Goal: Task Accomplishment & Management: Manage account settings

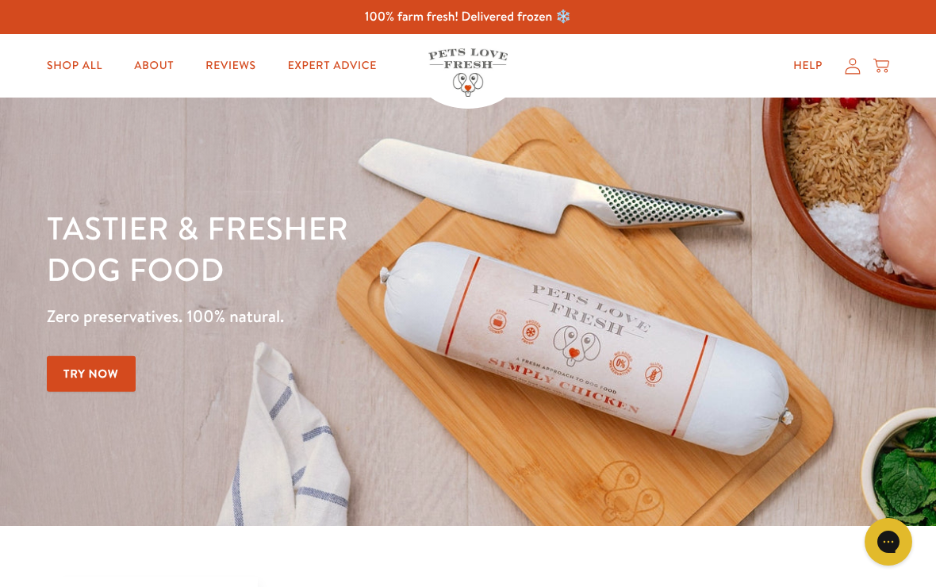
click at [852, 61] on icon at bounding box center [853, 66] width 16 height 17
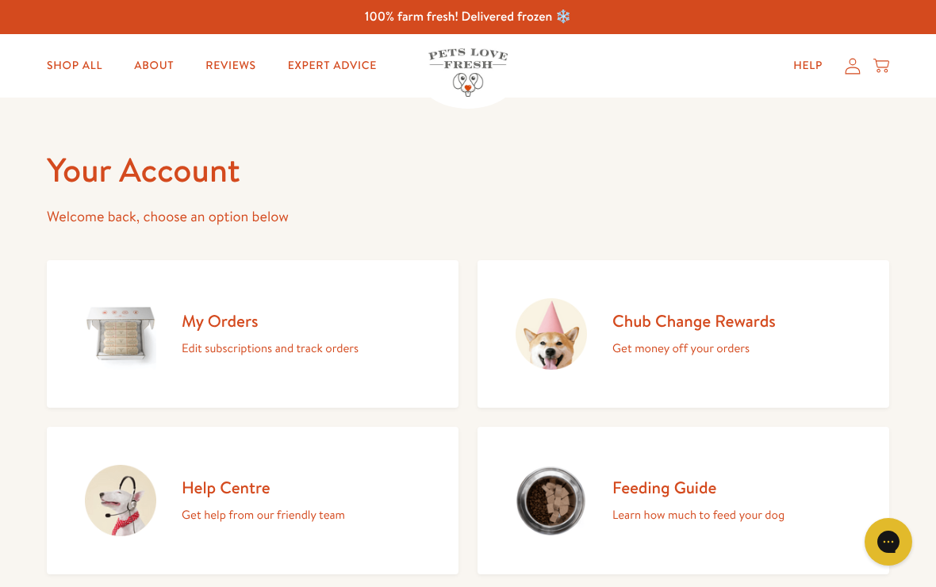
click at [287, 335] on div "My Orders Edit subscriptions and track orders" at bounding box center [270, 334] width 177 height 48
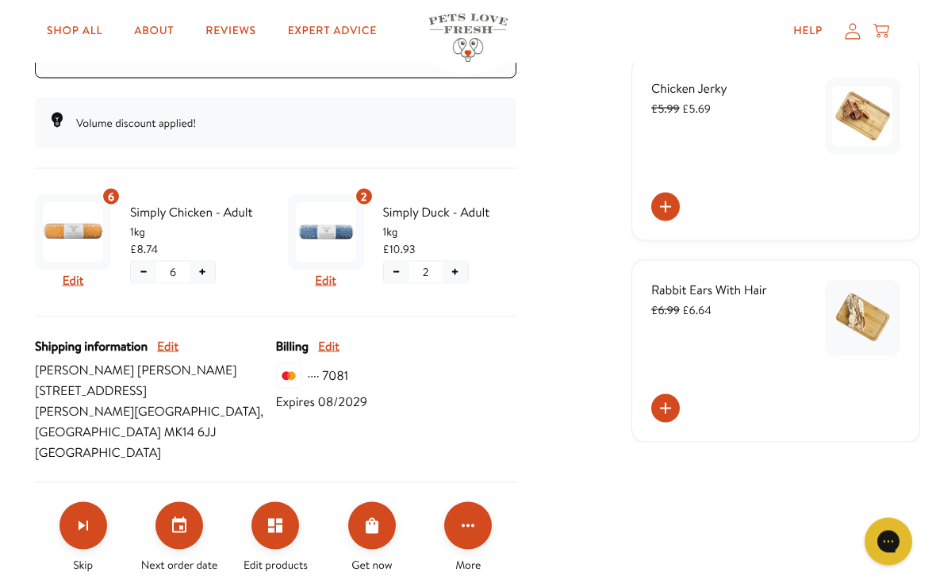
scroll to position [346, 0]
click at [472, 516] on icon "Click for more options" at bounding box center [468, 525] width 19 height 19
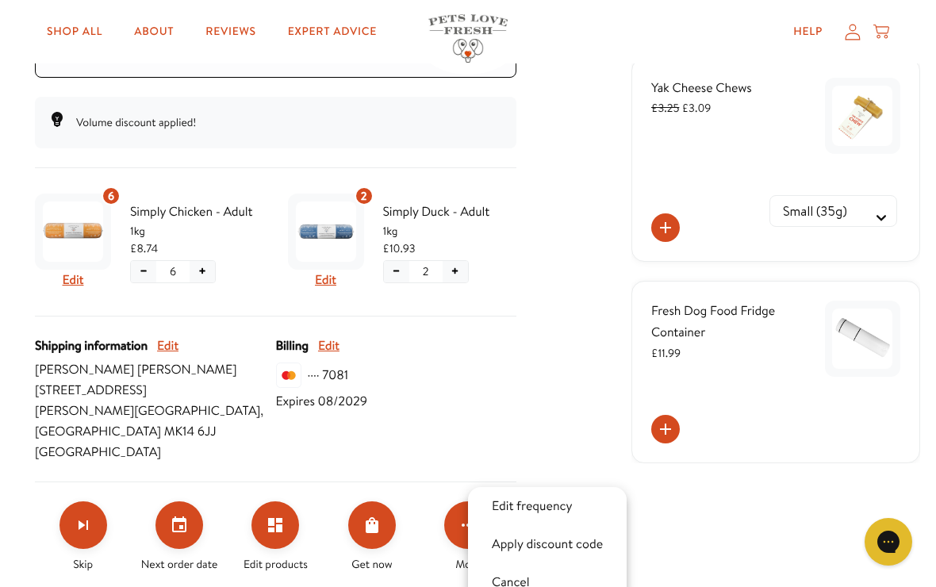
click at [577, 336] on div at bounding box center [468, 293] width 936 height 587
click at [318, 275] on button "Edit" at bounding box center [325, 280] width 21 height 21
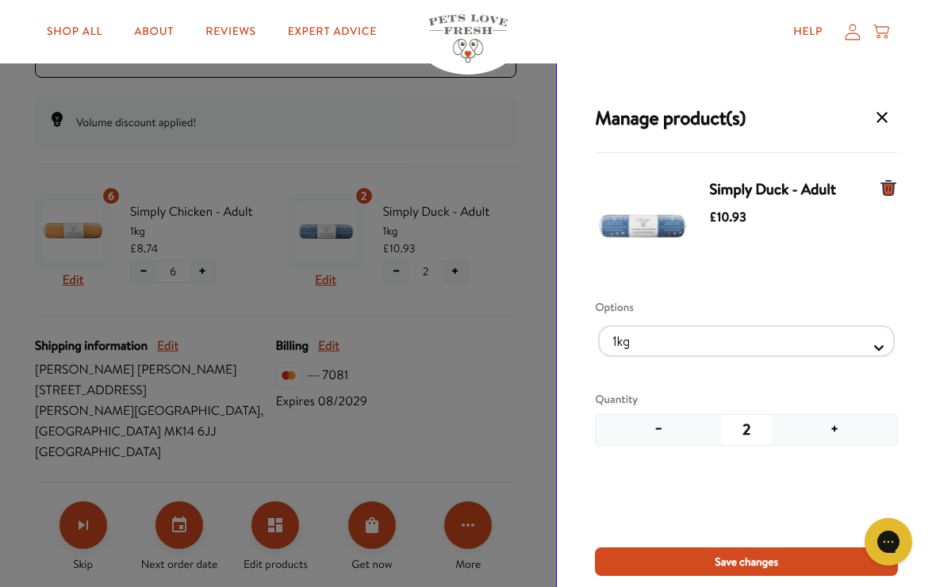
click at [889, 179] on icon "Manage products for subscription" at bounding box center [888, 188] width 19 height 19
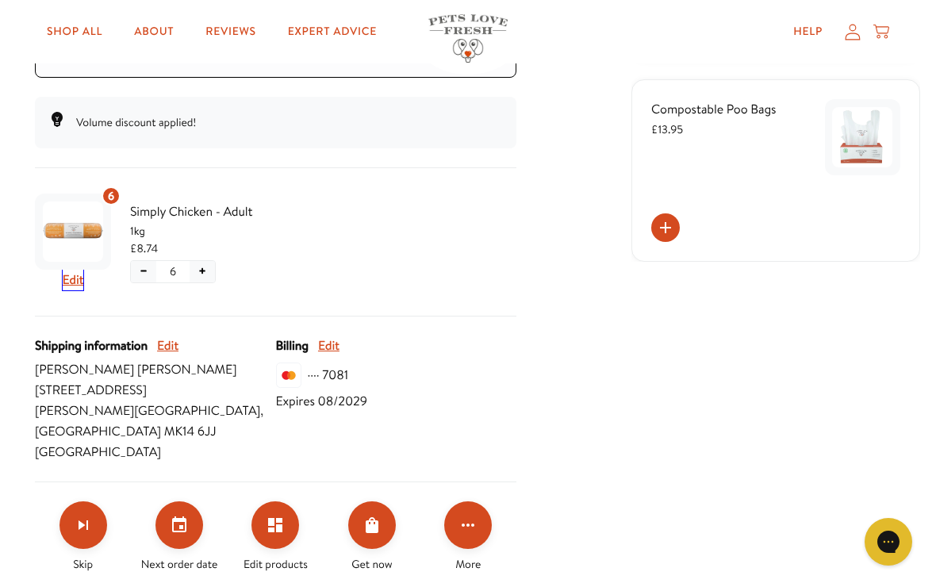
click at [74, 272] on button "Edit" at bounding box center [73, 280] width 21 height 21
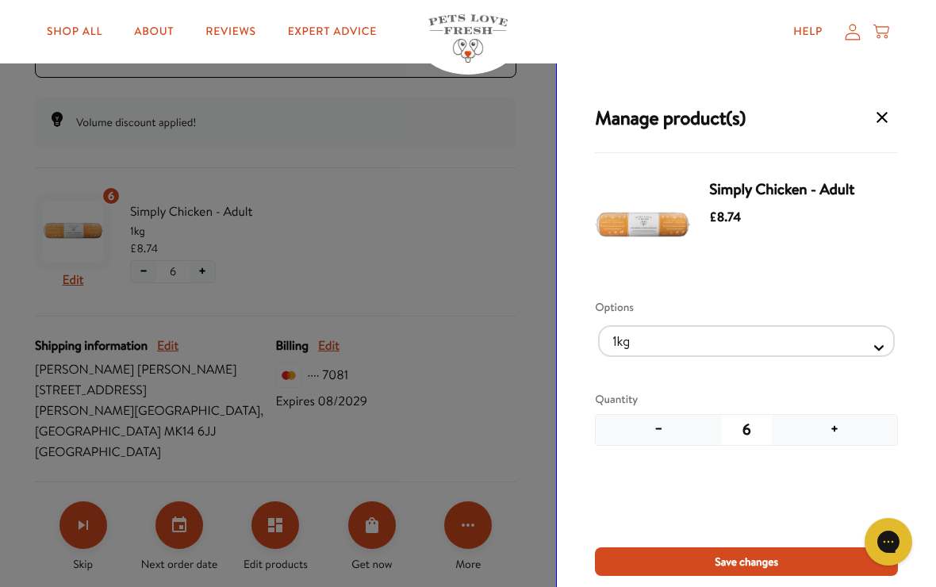
click at [833, 421] on button "+" at bounding box center [834, 430] width 125 height 30
click at [742, 574] on button "Save changes" at bounding box center [746, 561] width 303 height 29
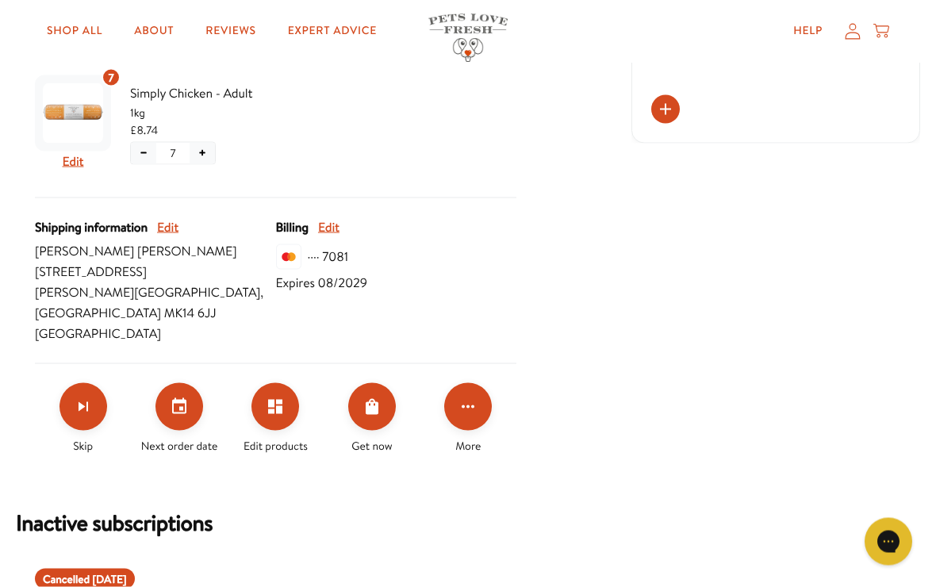
scroll to position [463, 0]
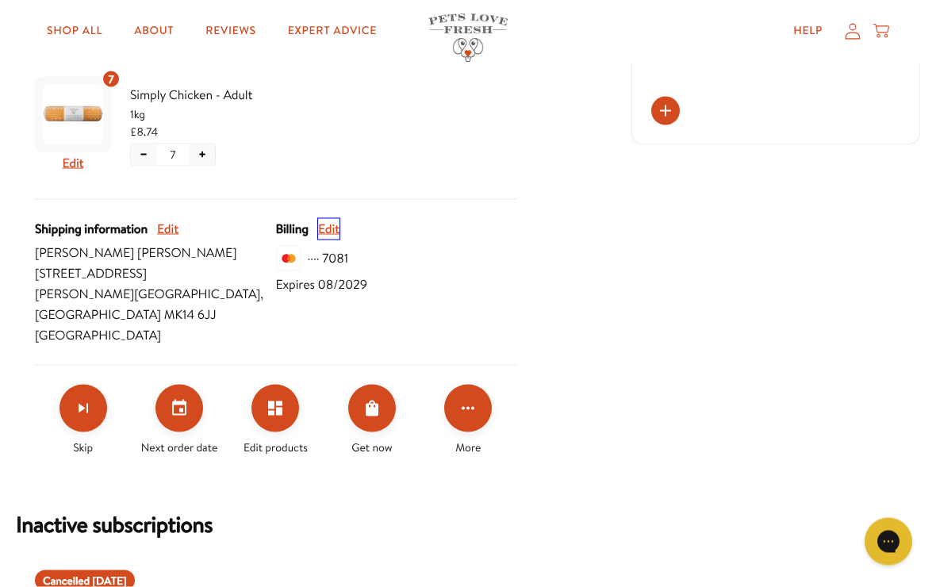
click at [332, 219] on button "Edit" at bounding box center [328, 229] width 21 height 21
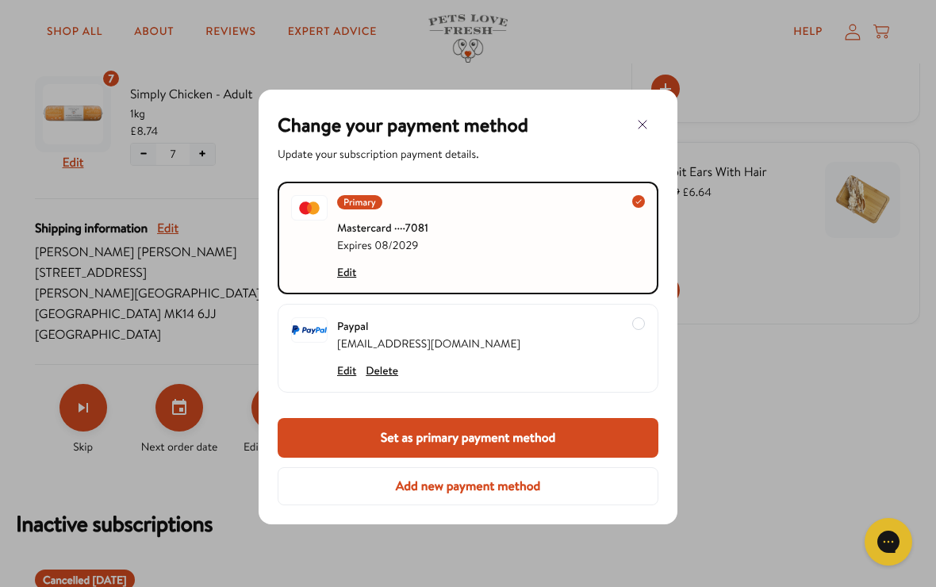
click at [459, 485] on button "Add new payment method" at bounding box center [468, 486] width 381 height 38
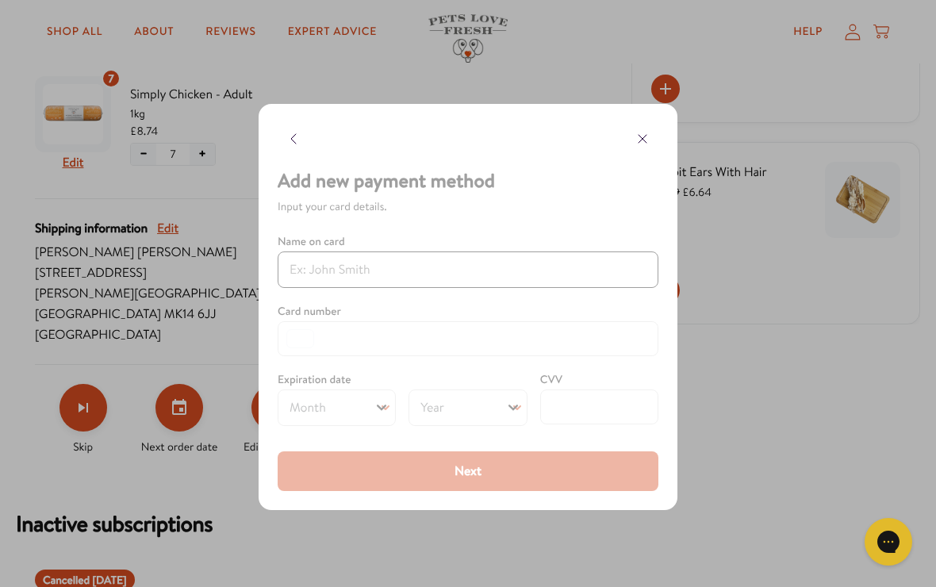
scroll to position [463, 0]
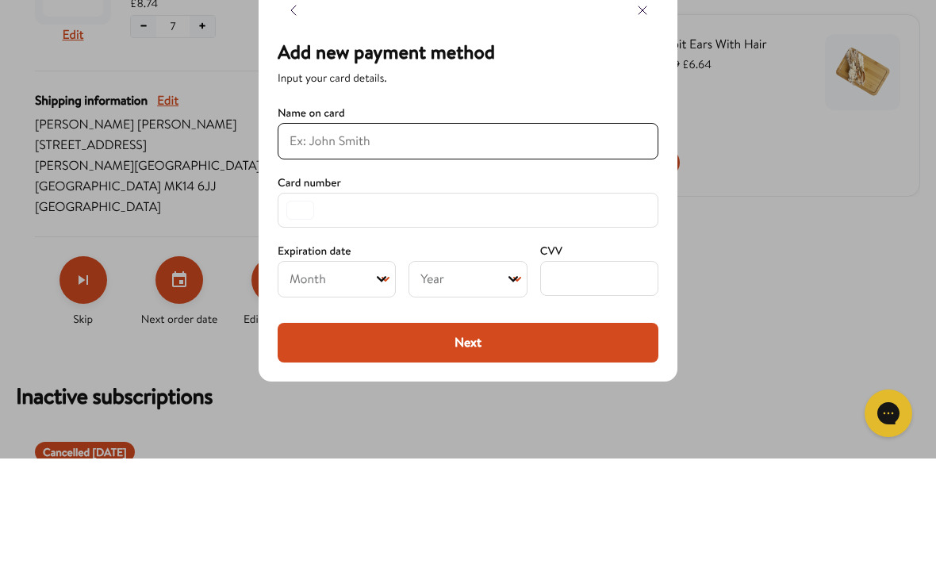
type input "Carla"
select select "09"
select select "2030"
click at [358, 260] on input "Carla" at bounding box center [468, 269] width 357 height 19
type input "C"
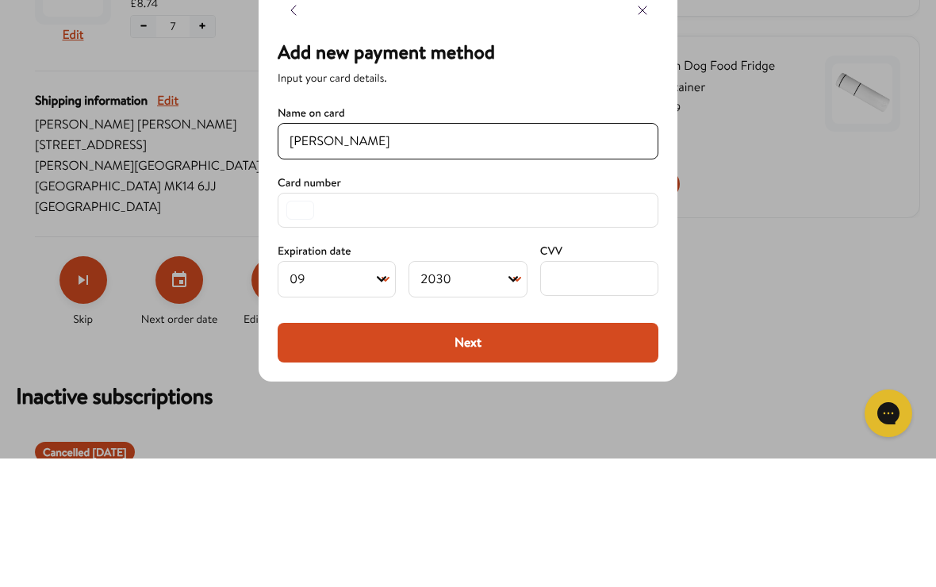
scroll to position [592, 0]
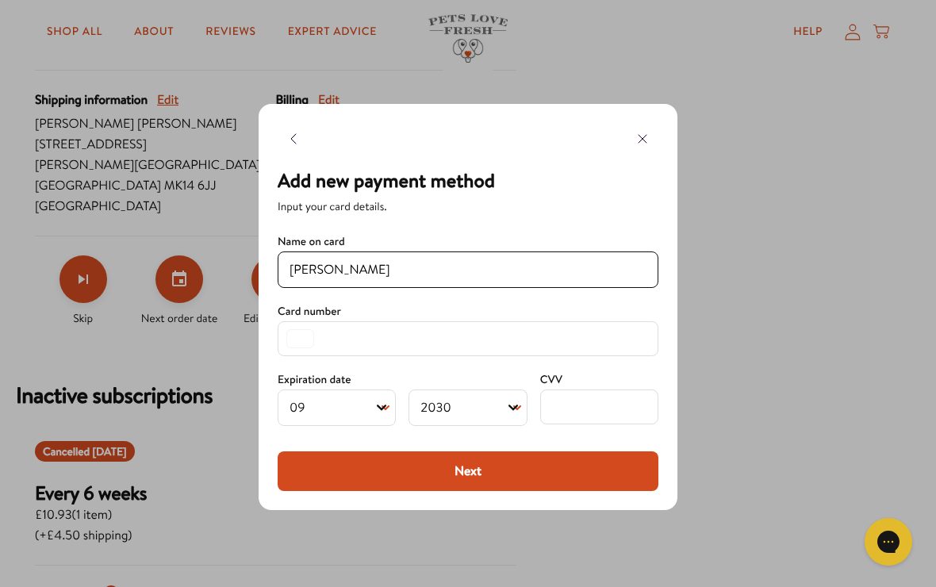
type input "Carla Cavalieri"
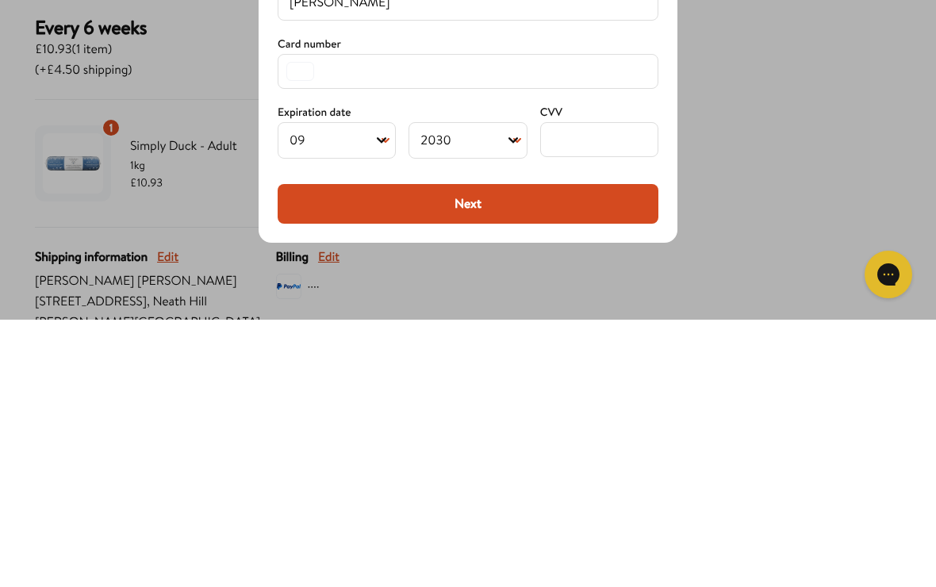
scroll to position [1058, 0]
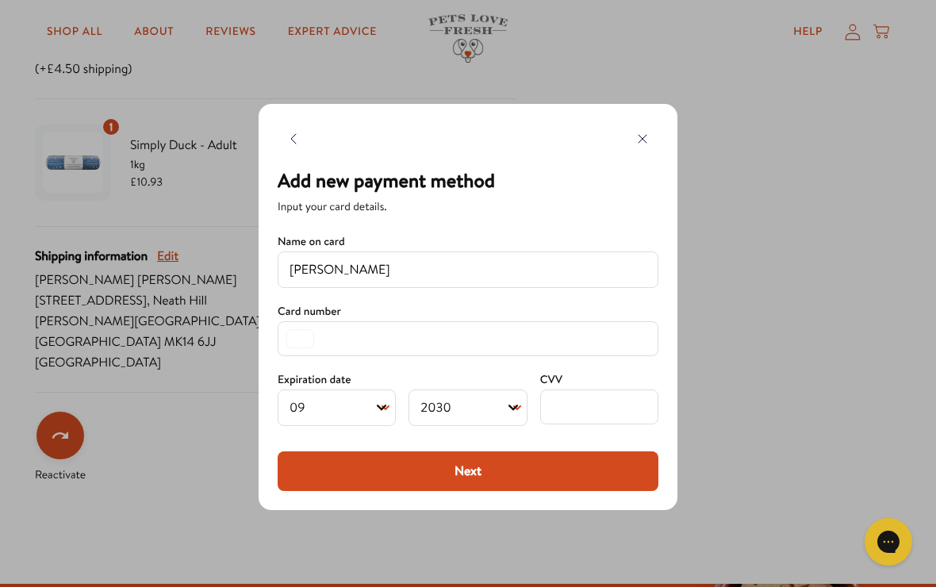
click at [467, 459] on button "Next" at bounding box center [468, 471] width 381 height 40
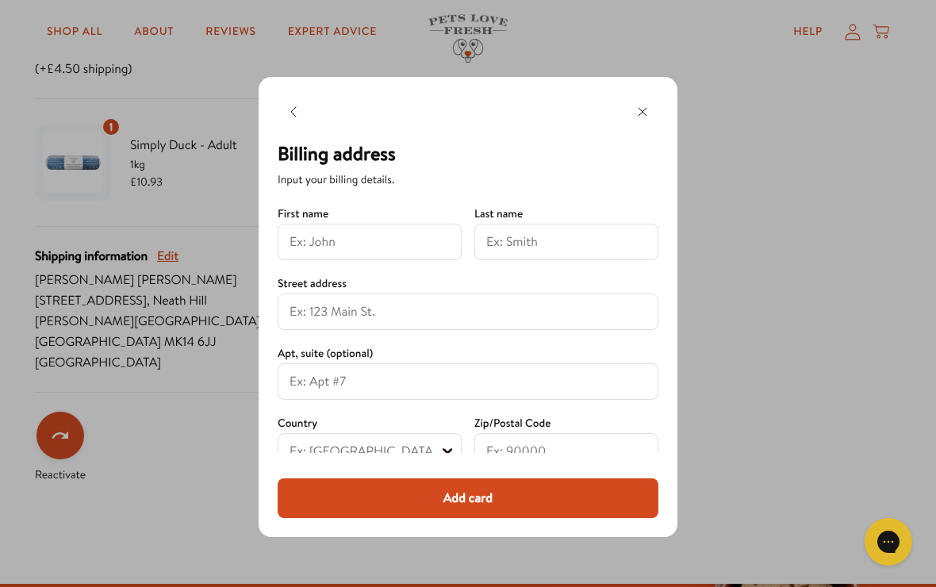
click at [390, 234] on input at bounding box center [370, 241] width 160 height 19
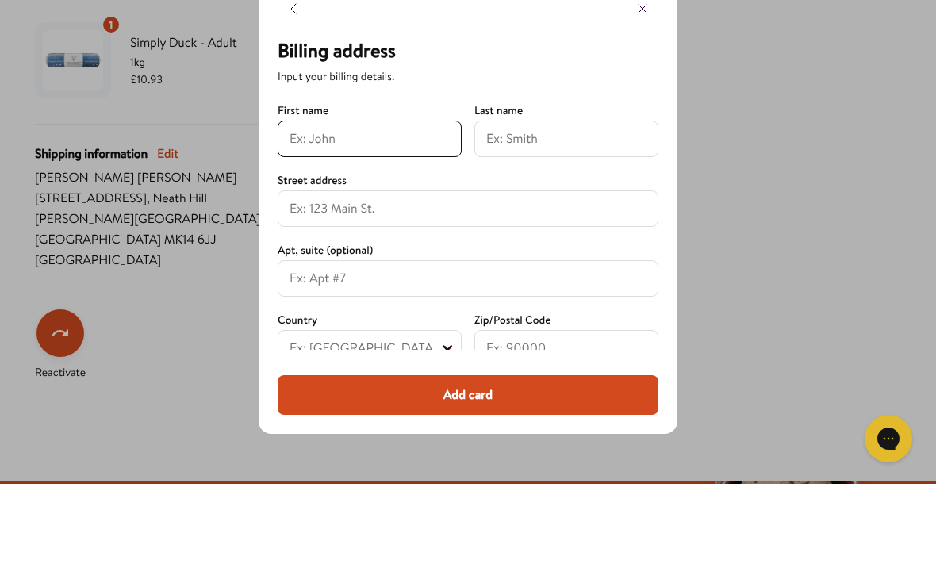
type input "Carla"
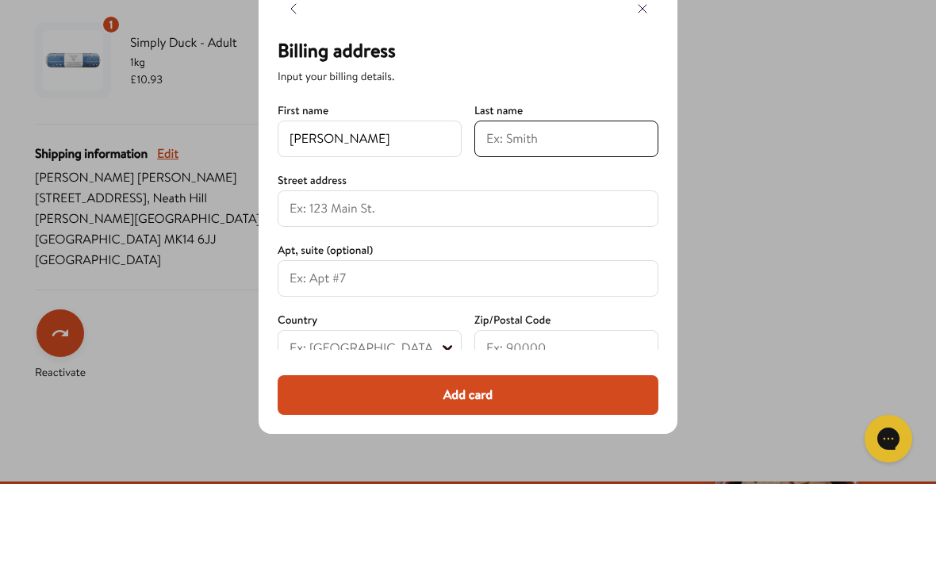
type input "Cavalieri"
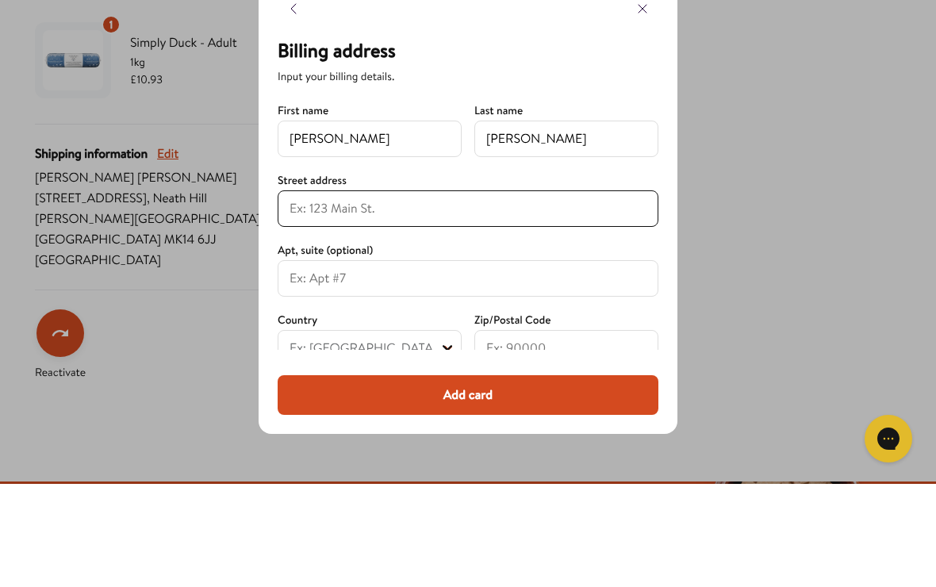
type input "15 Whitebaker Court"
type input "Neath Hill"
select select "United Kingdom"
type input "MK14 6JJ"
type input "Milton Keynes"
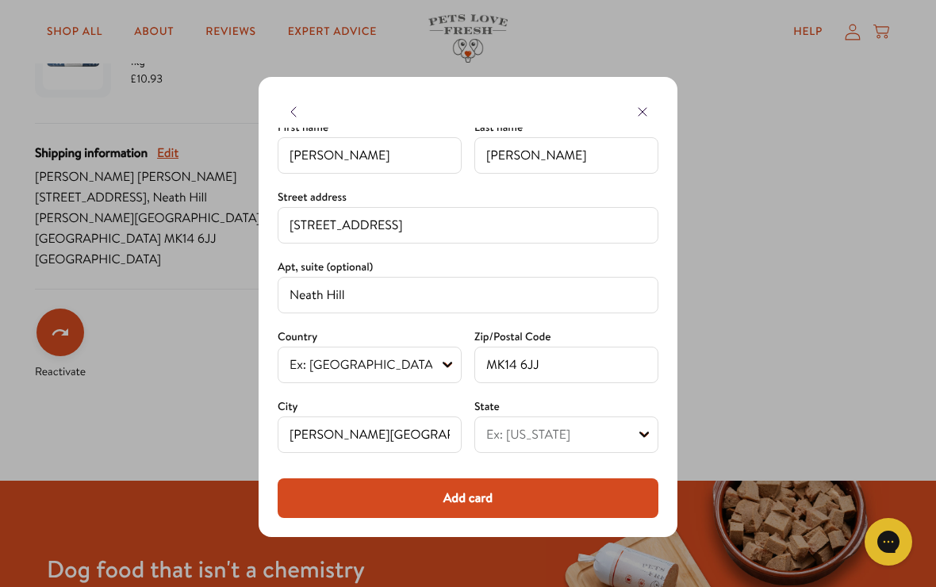
scroll to position [88, 0]
click at [639, 426] on select "Ex: California British Forces England Northern Ireland Scotland Wales" at bounding box center [566, 435] width 184 height 36
select select "England"
click at [464, 492] on button "Add card" at bounding box center [468, 498] width 381 height 40
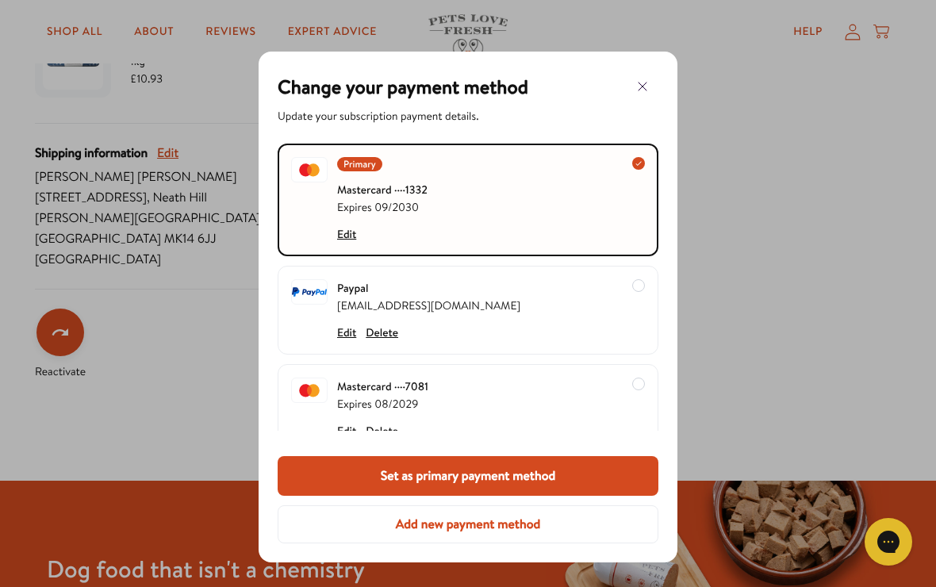
click at [515, 469] on button "Set as primary payment method" at bounding box center [468, 476] width 381 height 40
click at [639, 83] on icon "button" at bounding box center [642, 86] width 19 height 19
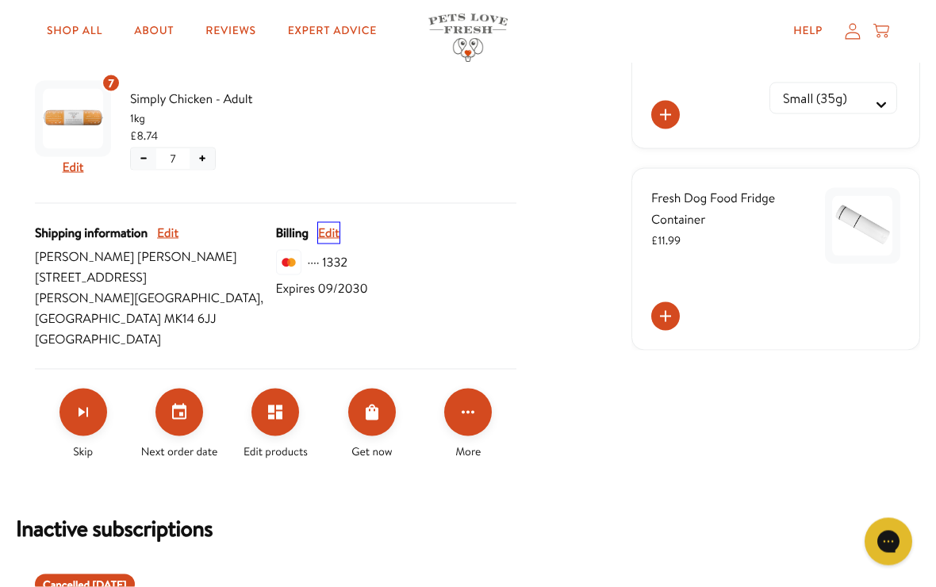
scroll to position [459, 0]
click at [371, 402] on icon "Order Now" at bounding box center [372, 411] width 19 height 19
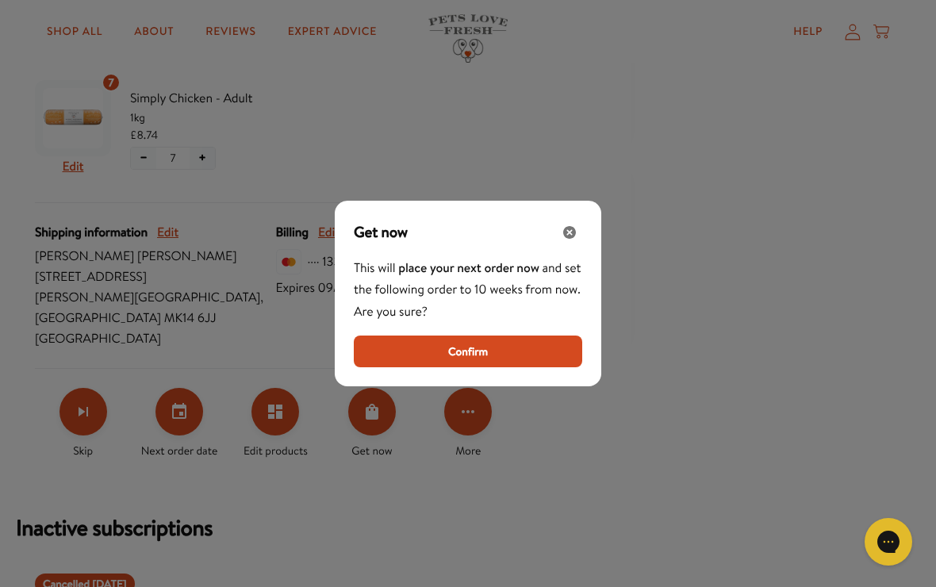
click at [465, 359] on span "Confirm" at bounding box center [468, 351] width 40 height 17
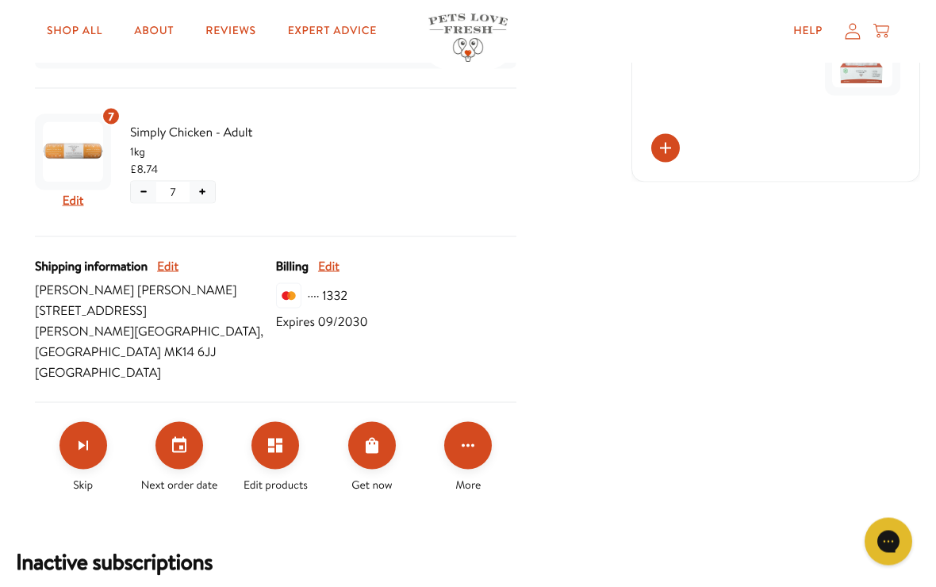
scroll to position [426, 0]
click at [371, 437] on icon "Order Now" at bounding box center [372, 445] width 13 height 16
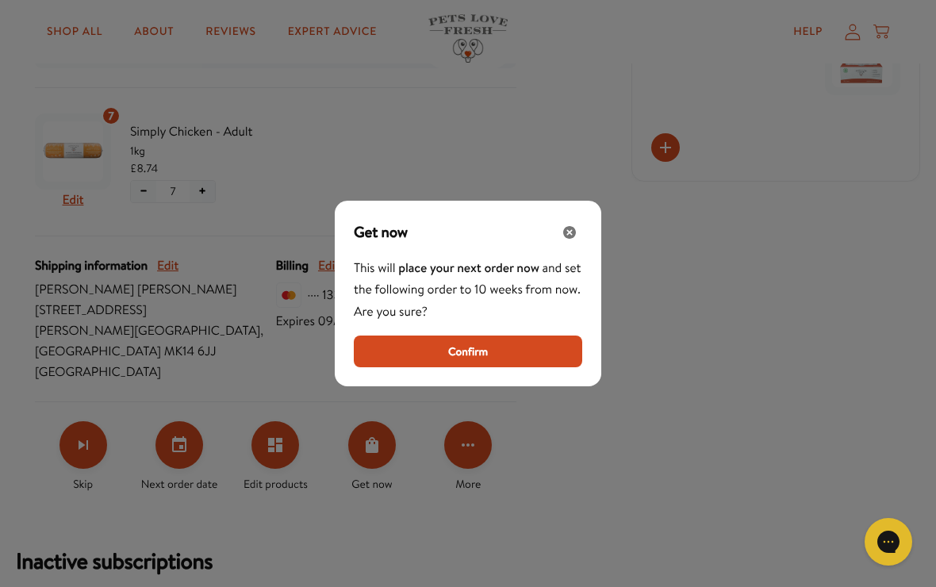
click at [471, 356] on span "Confirm" at bounding box center [468, 351] width 40 height 17
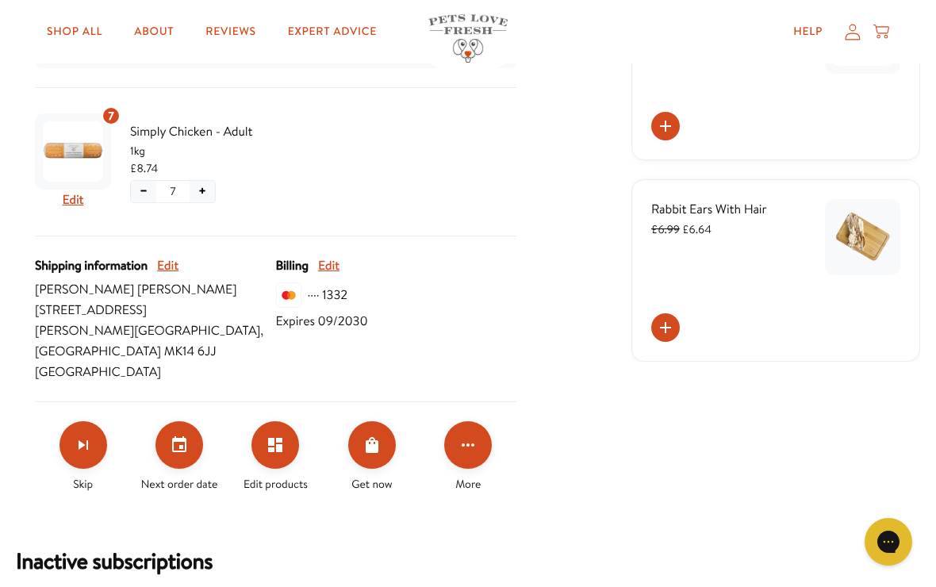
click at [367, 436] on icon "Order Now" at bounding box center [372, 445] width 19 height 19
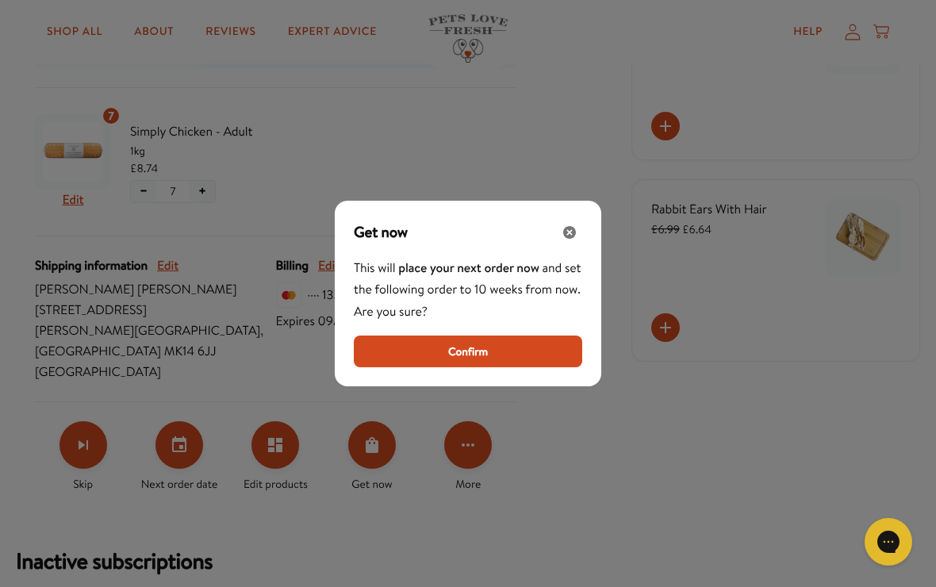
click at [478, 360] on span "Confirm" at bounding box center [468, 351] width 40 height 17
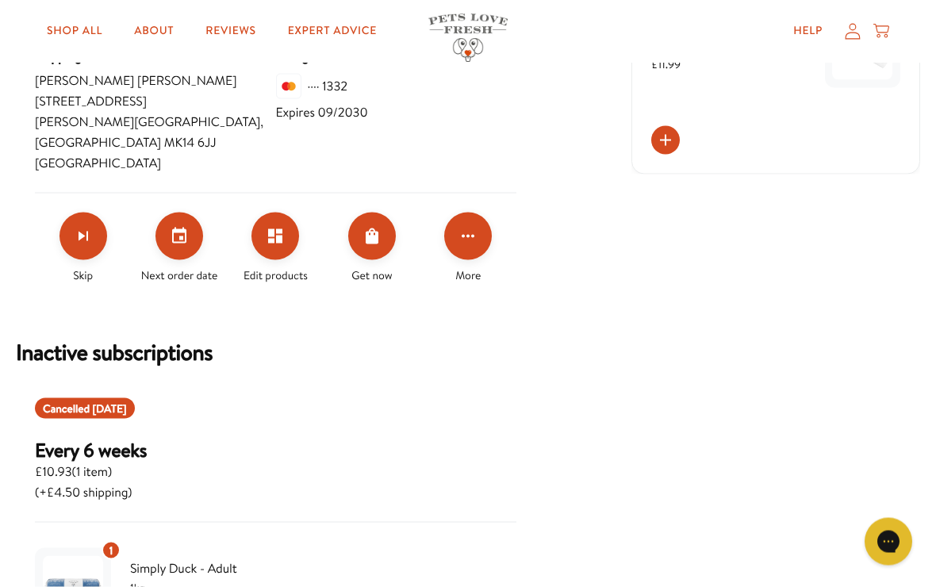
scroll to position [630, 0]
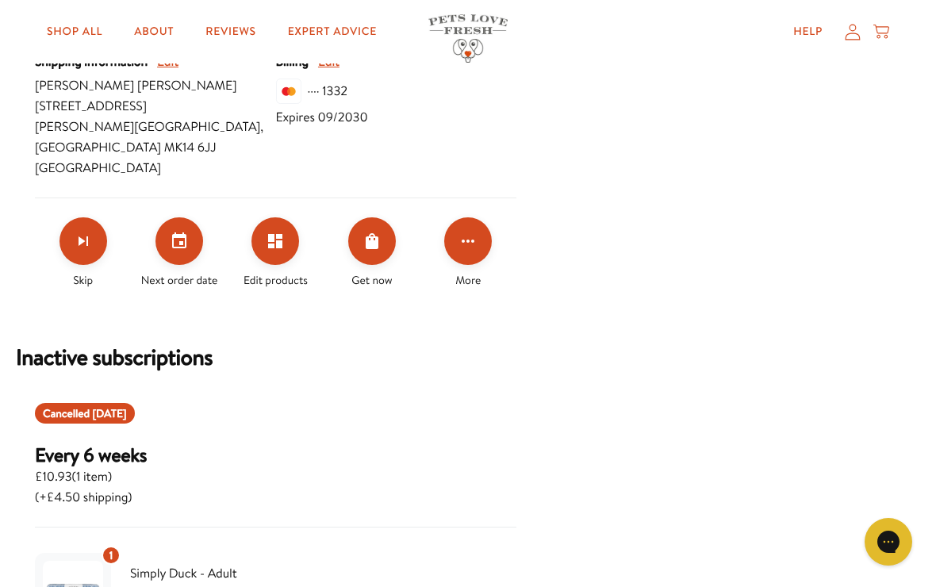
click at [372, 232] on icon "Order Now" at bounding box center [372, 241] width 19 height 19
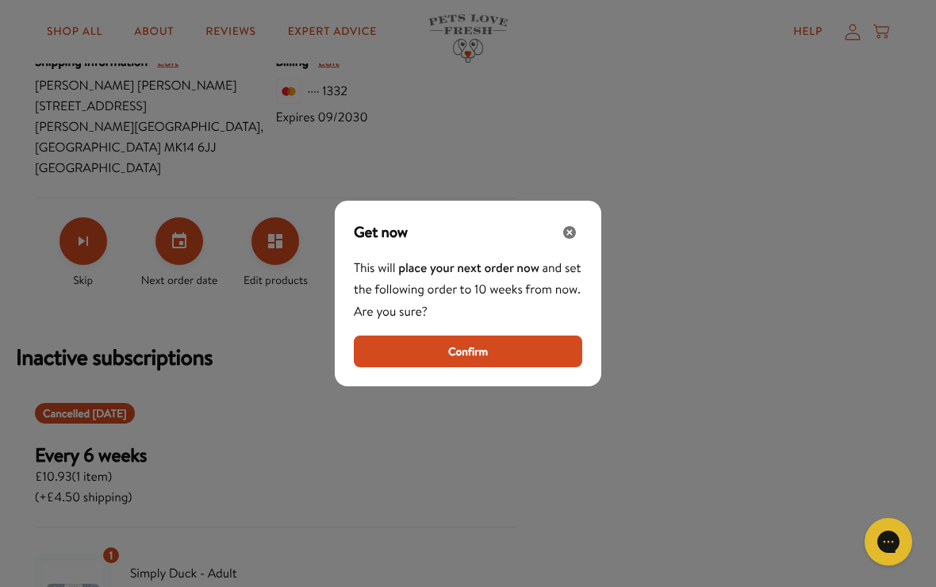
click at [482, 359] on span "Confirm" at bounding box center [468, 351] width 40 height 17
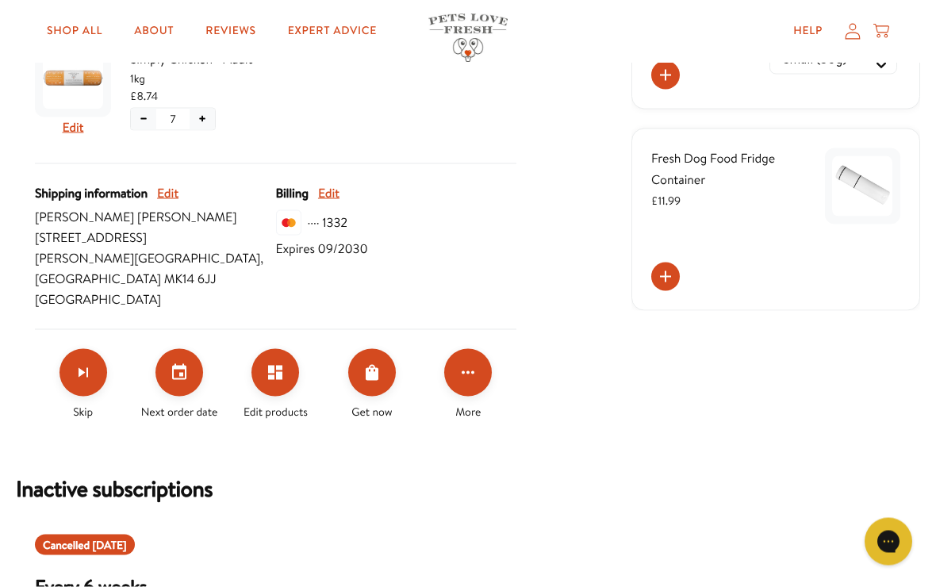
scroll to position [512, 0]
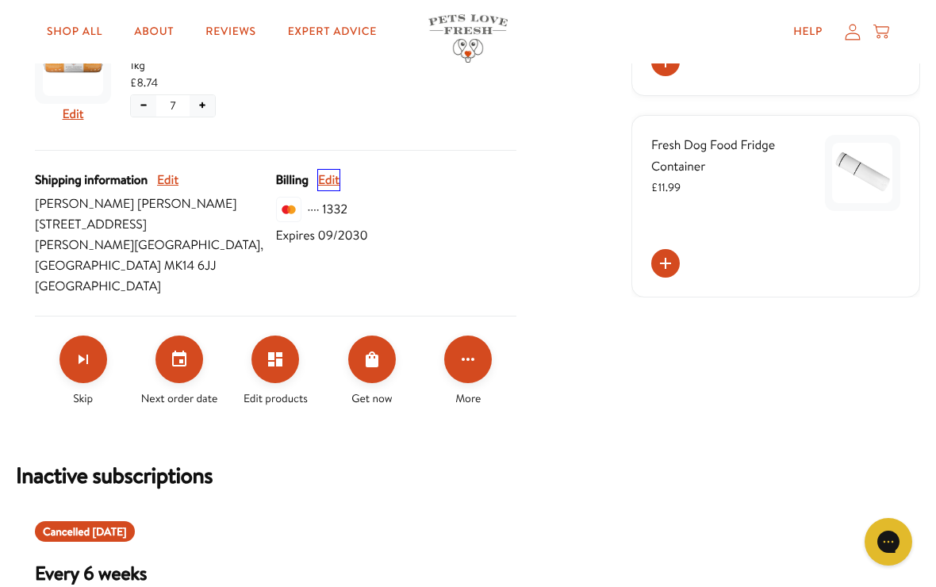
click at [330, 171] on button "Edit" at bounding box center [328, 180] width 21 height 21
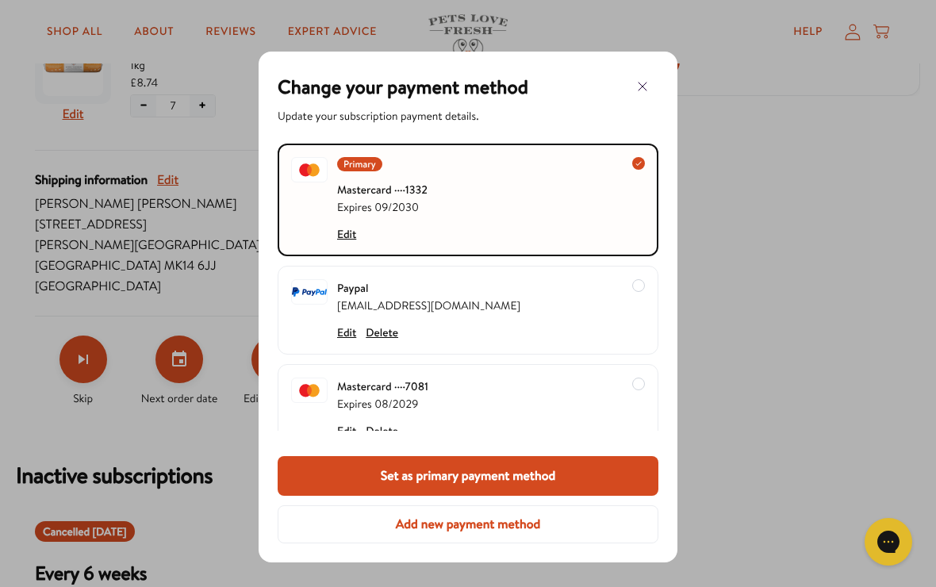
click at [643, 81] on icon "button" at bounding box center [642, 86] width 19 height 19
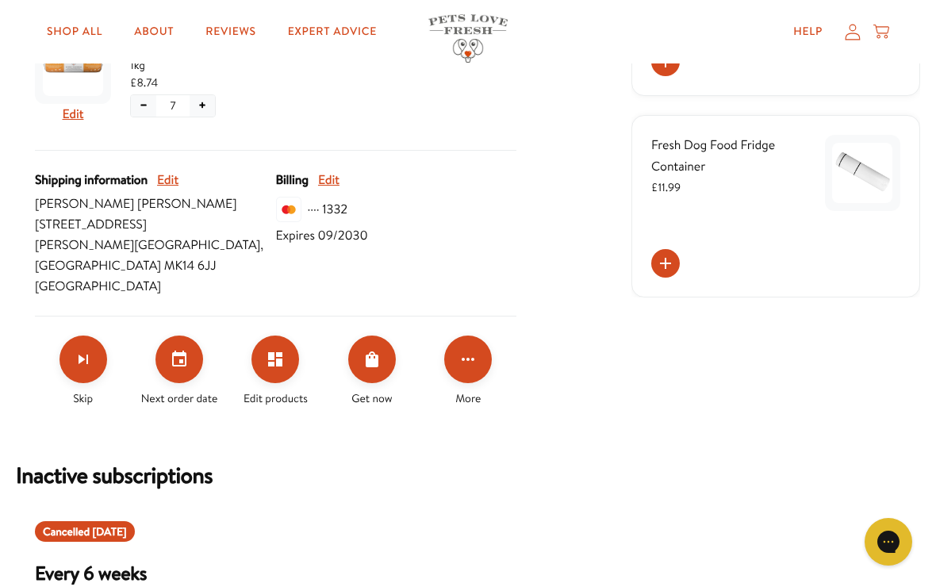
click at [374, 350] on icon "Order Now" at bounding box center [372, 359] width 19 height 19
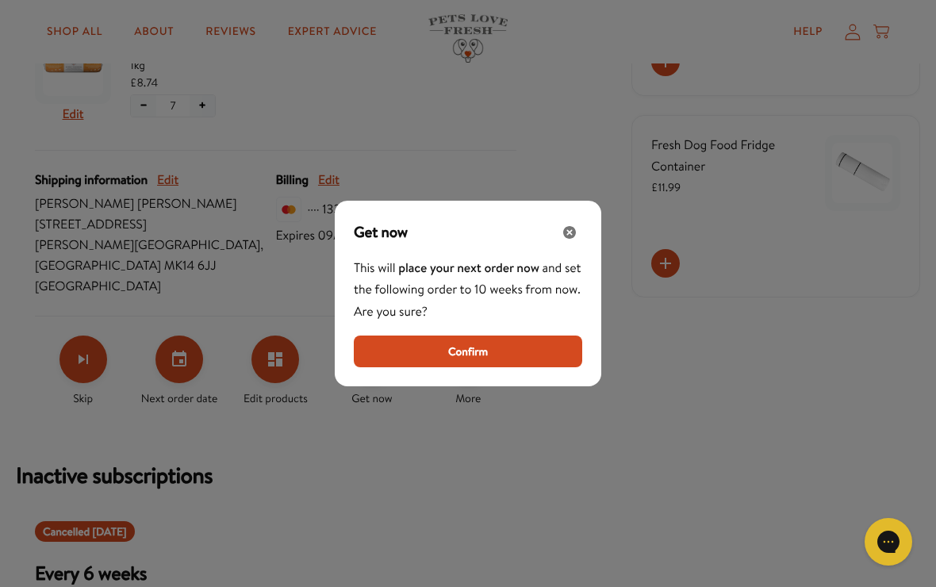
click at [491, 352] on button "Confirm" at bounding box center [468, 352] width 229 height 32
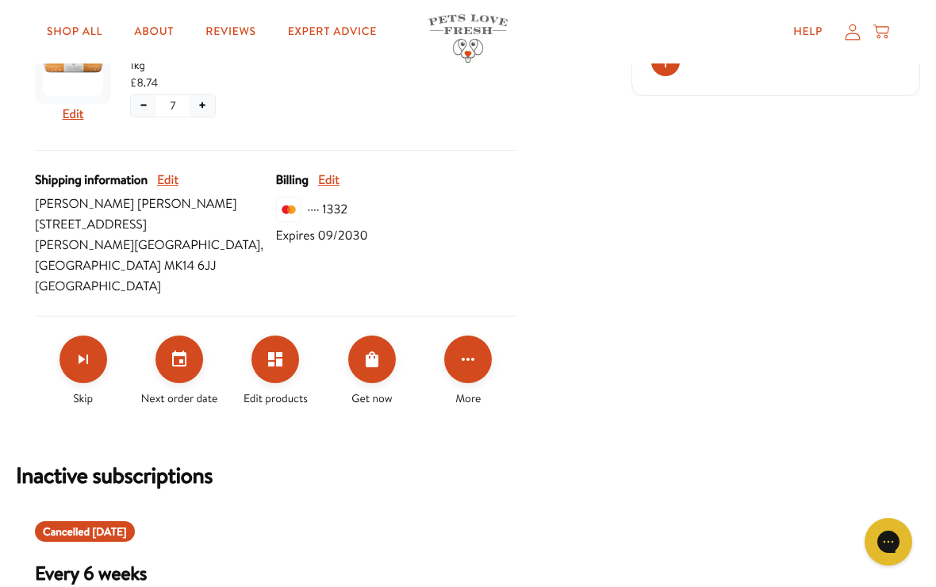
click at [176, 350] on icon "Set your next order date" at bounding box center [179, 359] width 19 height 19
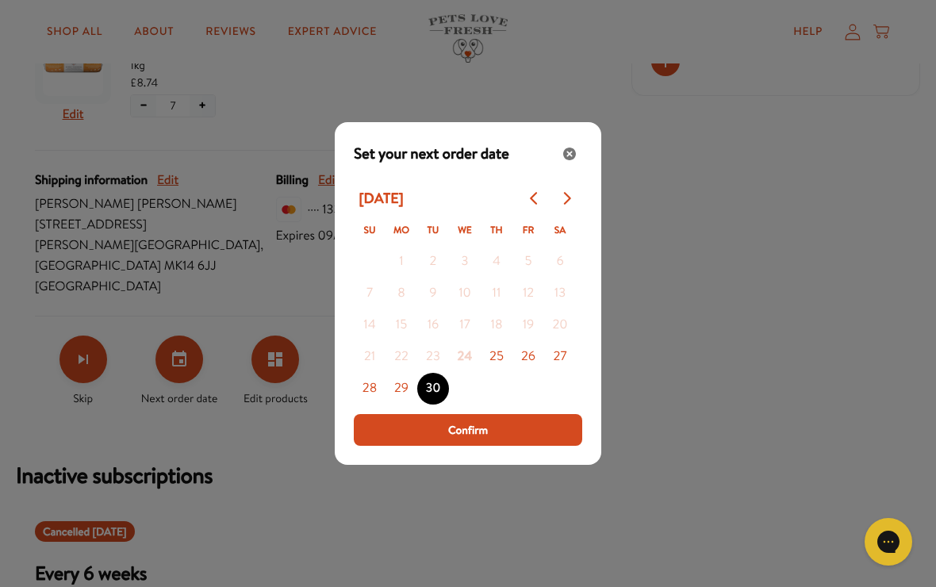
click at [494, 371] on button "25" at bounding box center [497, 357] width 32 height 32
click at [459, 439] on span "Confirm" at bounding box center [468, 429] width 40 height 17
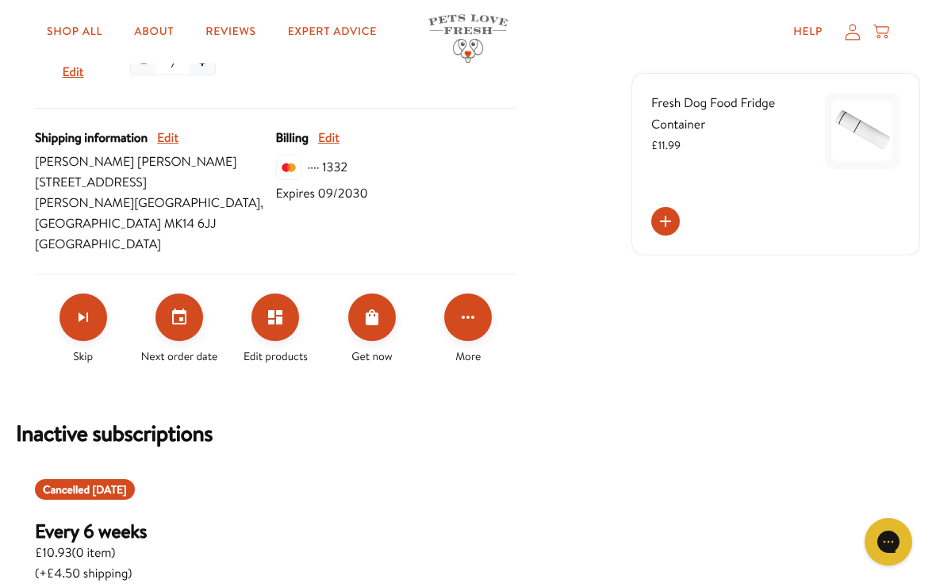
scroll to position [692, 0]
